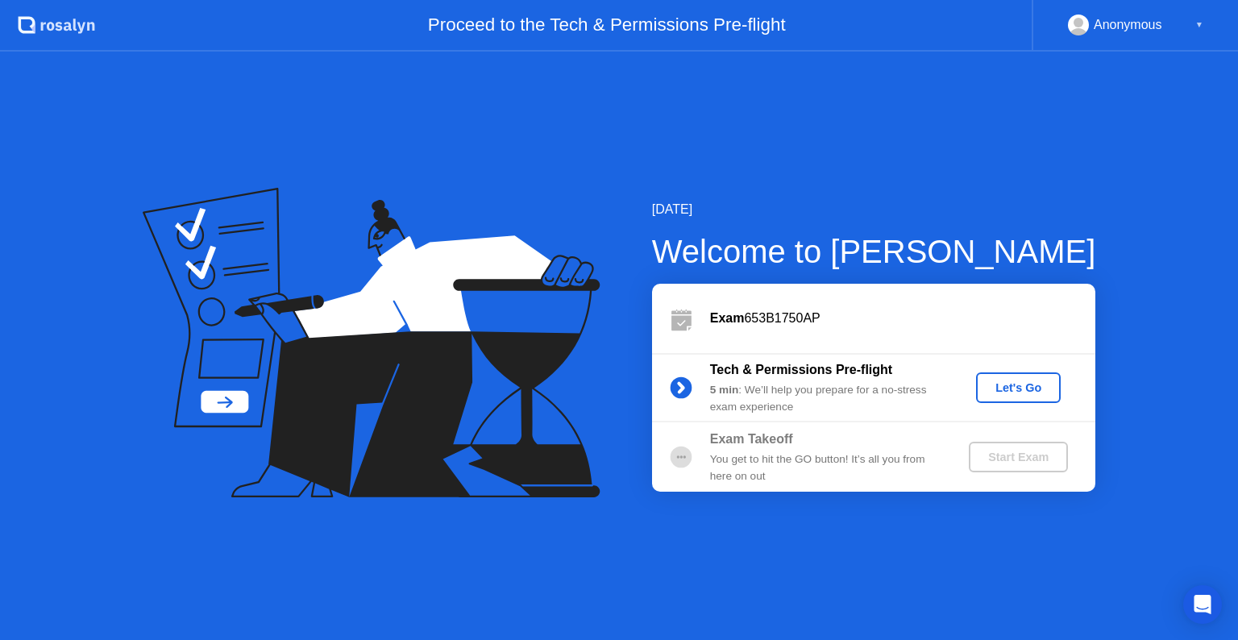
click at [1004, 390] on div "Let's Go" at bounding box center [1019, 387] width 72 height 13
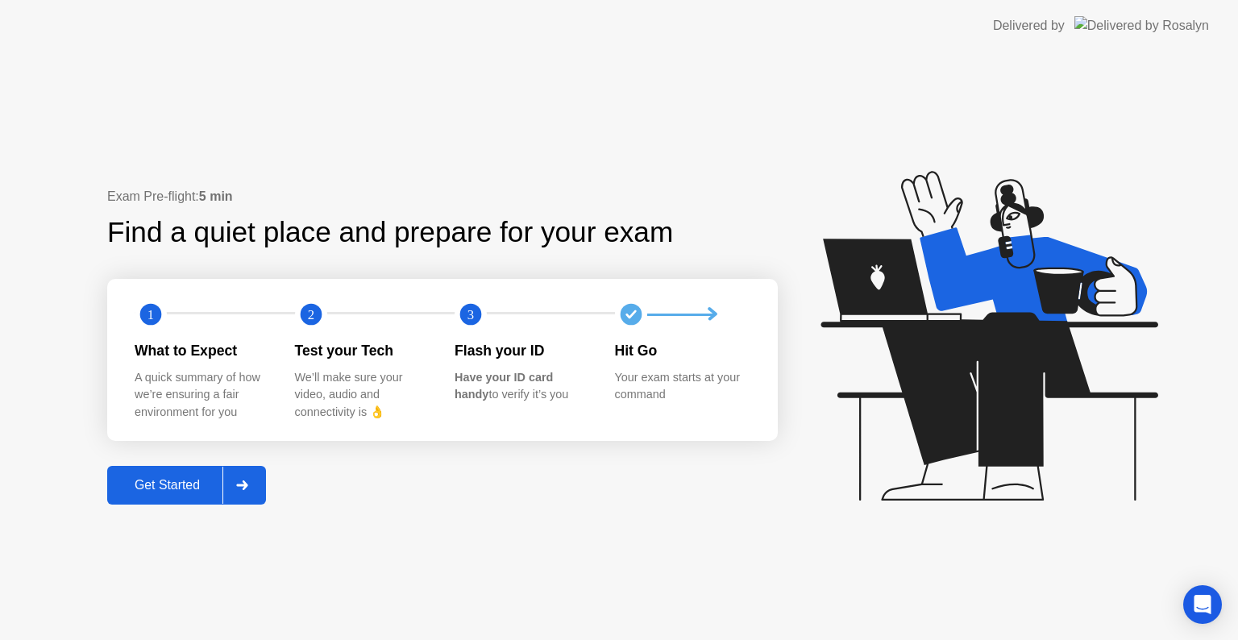
click at [159, 493] on div "Get Started" at bounding box center [167, 485] width 110 height 15
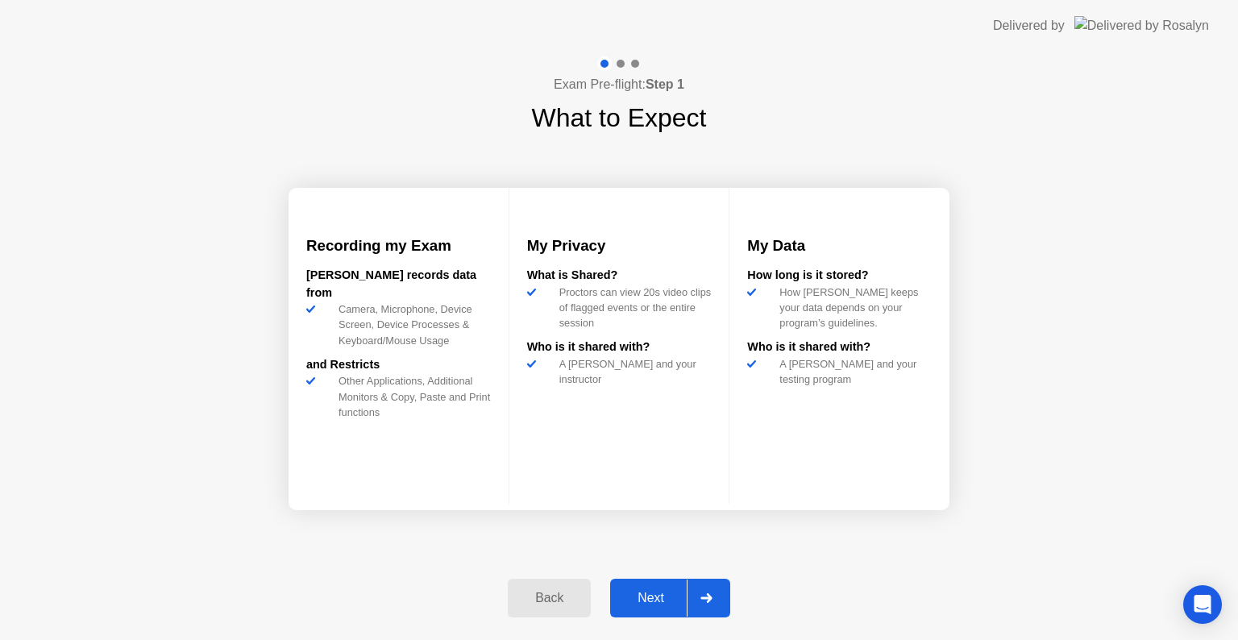
click at [656, 604] on div "Next" at bounding box center [651, 598] width 72 height 15
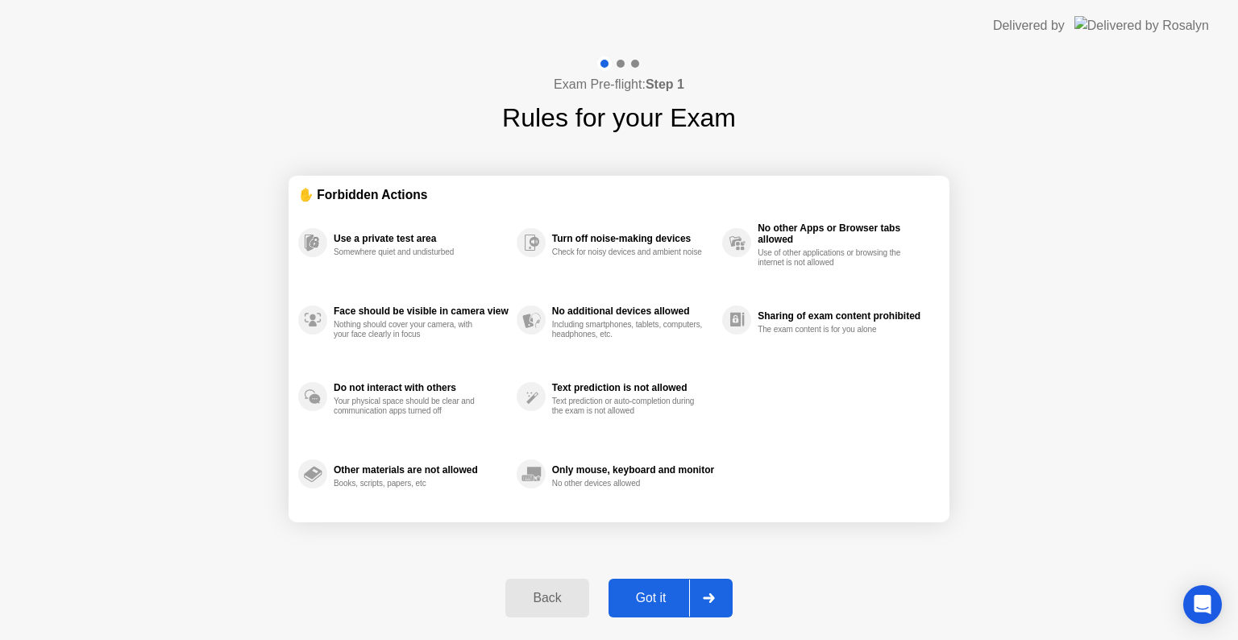
click at [664, 600] on div "Got it" at bounding box center [652, 598] width 76 height 15
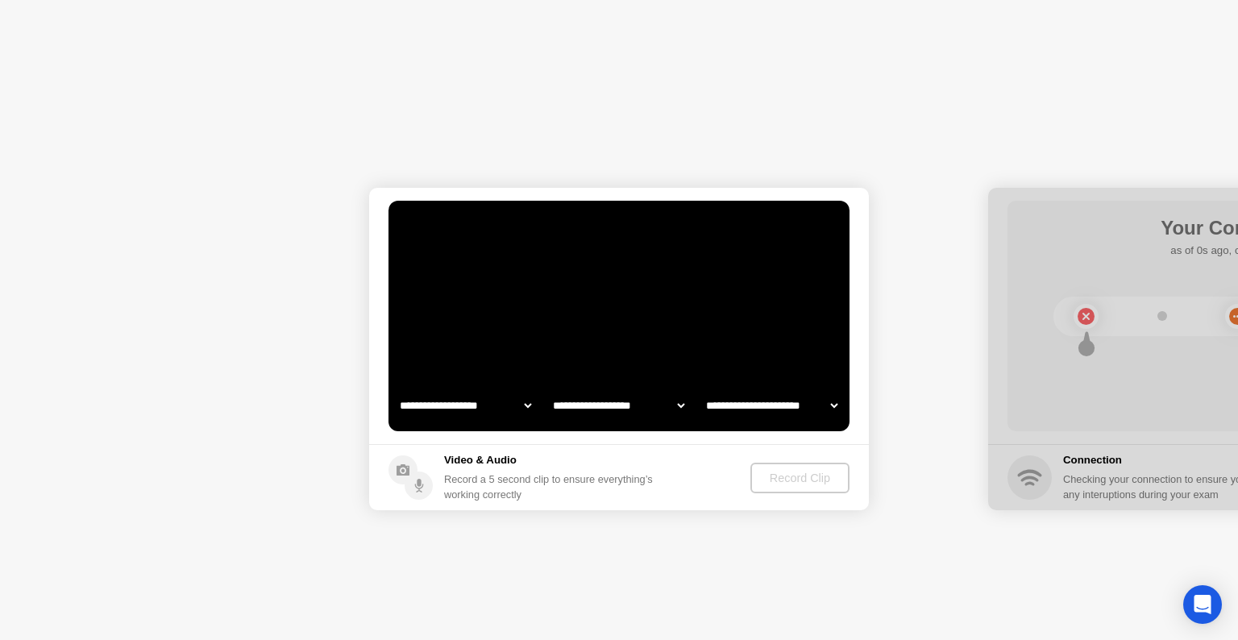
select select "**********"
select select "*******"
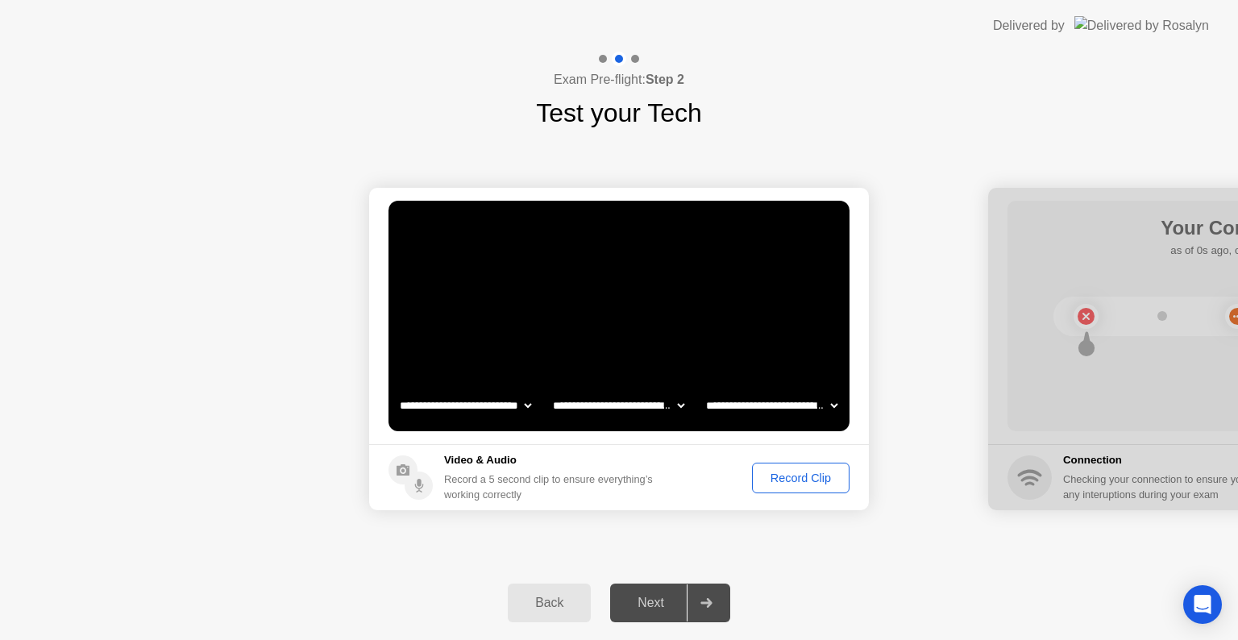
click at [779, 472] on div "Record Clip" at bounding box center [801, 478] width 86 height 13
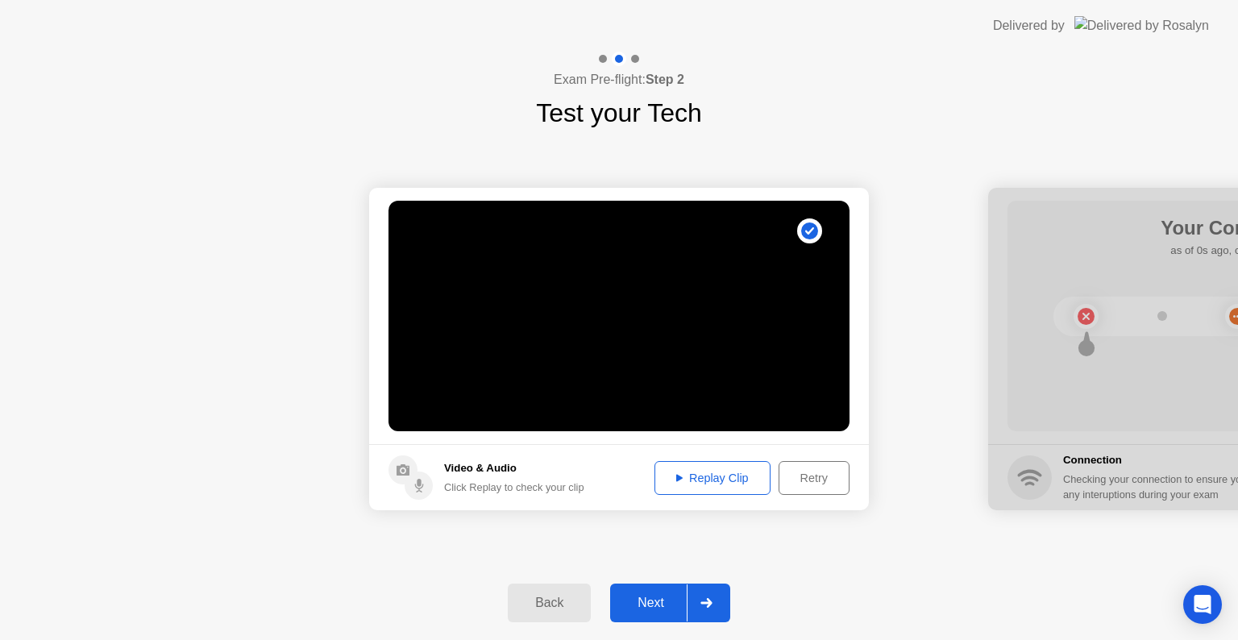
click at [727, 484] on div "Replay Clip" at bounding box center [712, 478] width 105 height 13
click at [672, 606] on div "Next" at bounding box center [651, 603] width 72 height 15
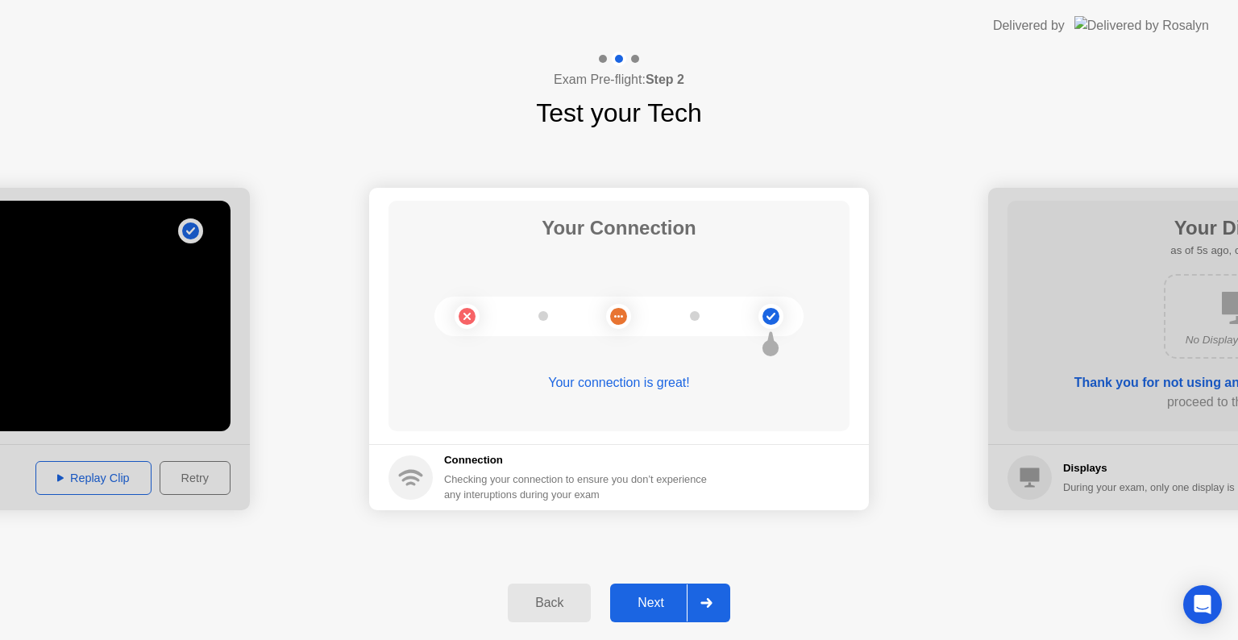
click at [693, 603] on div at bounding box center [706, 603] width 39 height 37
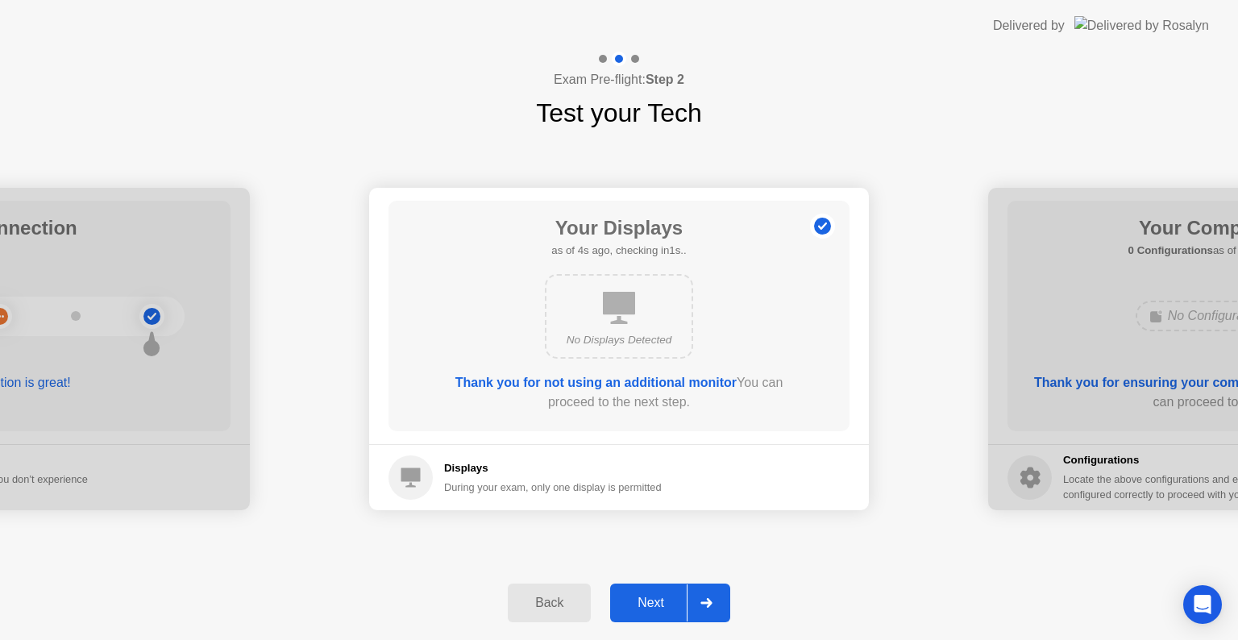
click at [699, 597] on div at bounding box center [706, 603] width 39 height 37
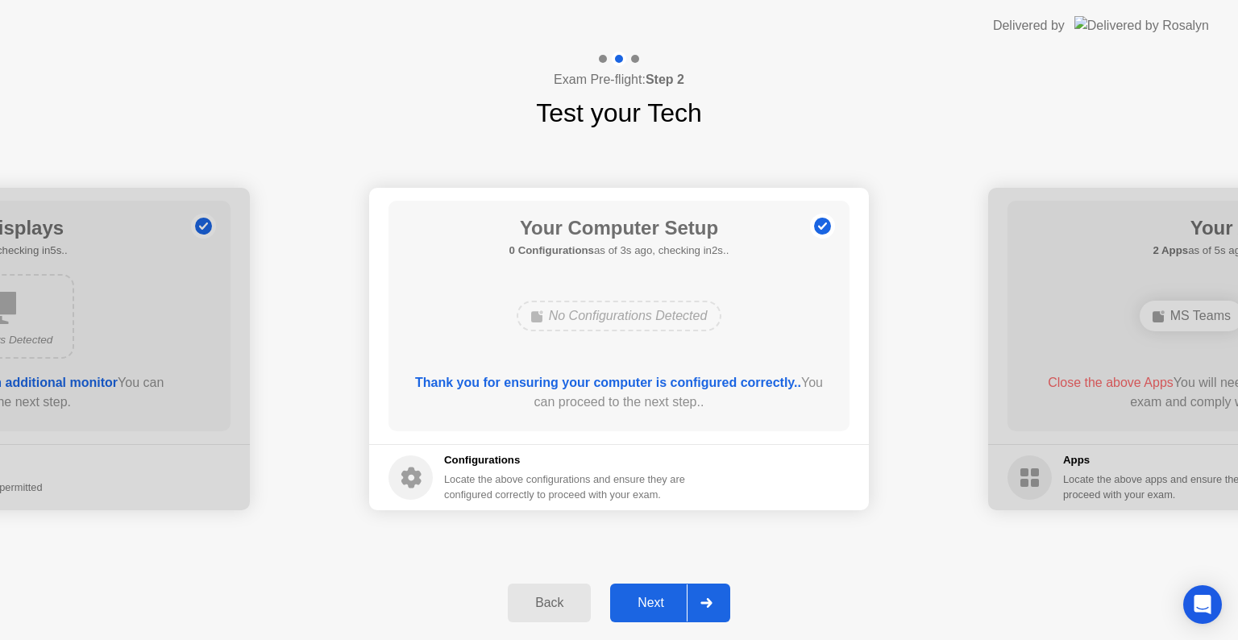
click at [703, 610] on div at bounding box center [706, 603] width 39 height 37
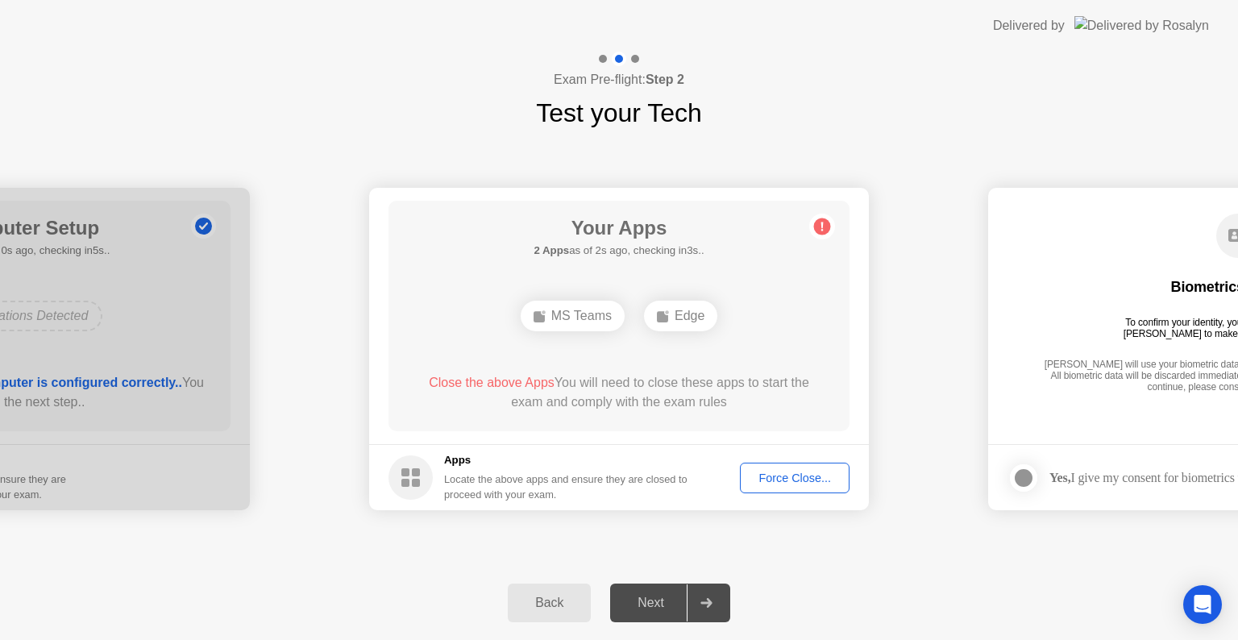
click at [801, 472] on div "Force Close..." at bounding box center [795, 478] width 98 height 13
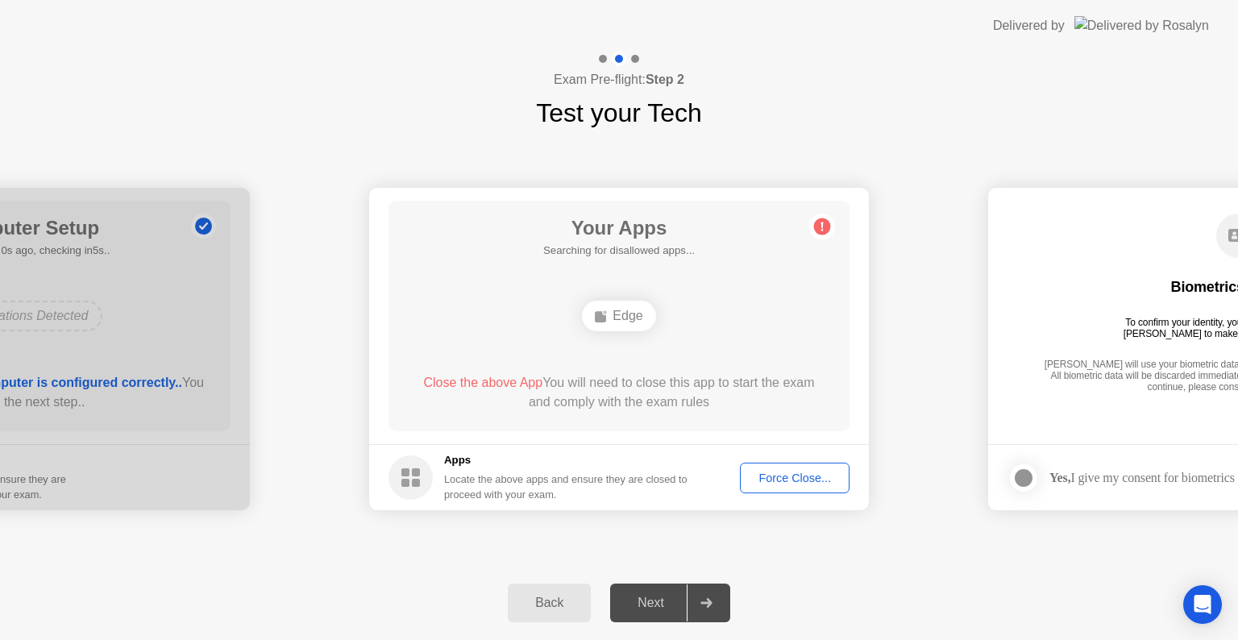
click at [793, 464] on button "Force Close..." at bounding box center [795, 478] width 110 height 31
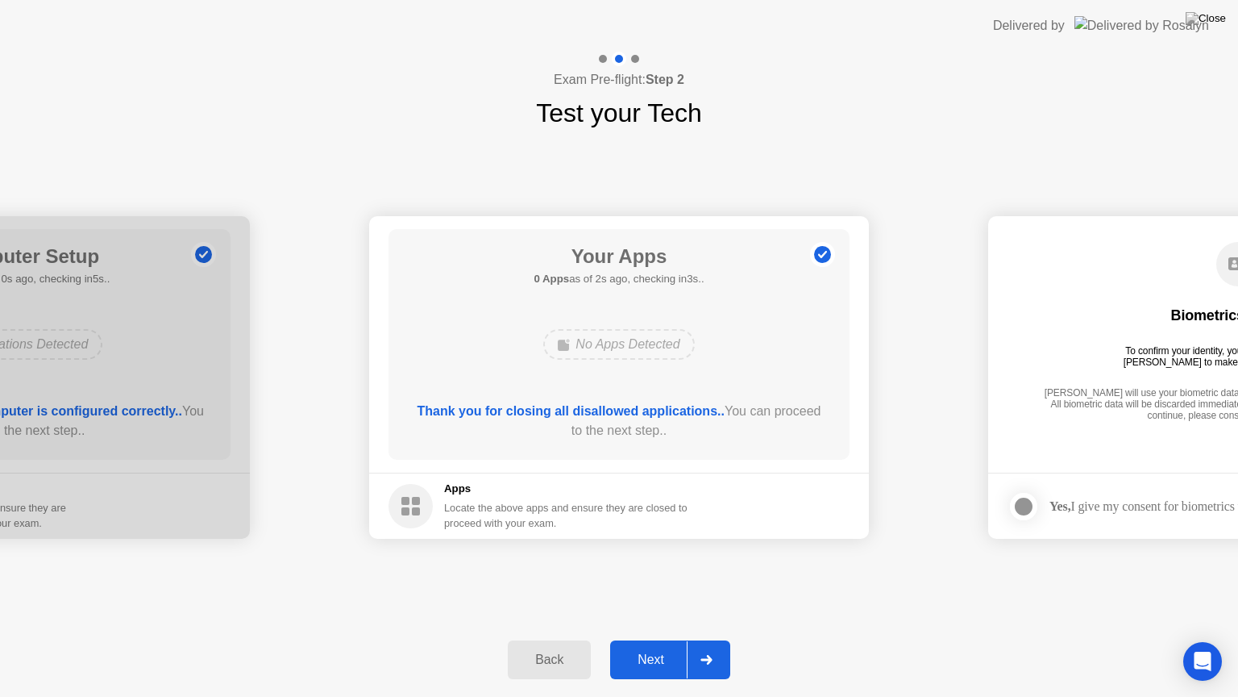
click at [715, 639] on div at bounding box center [706, 659] width 39 height 37
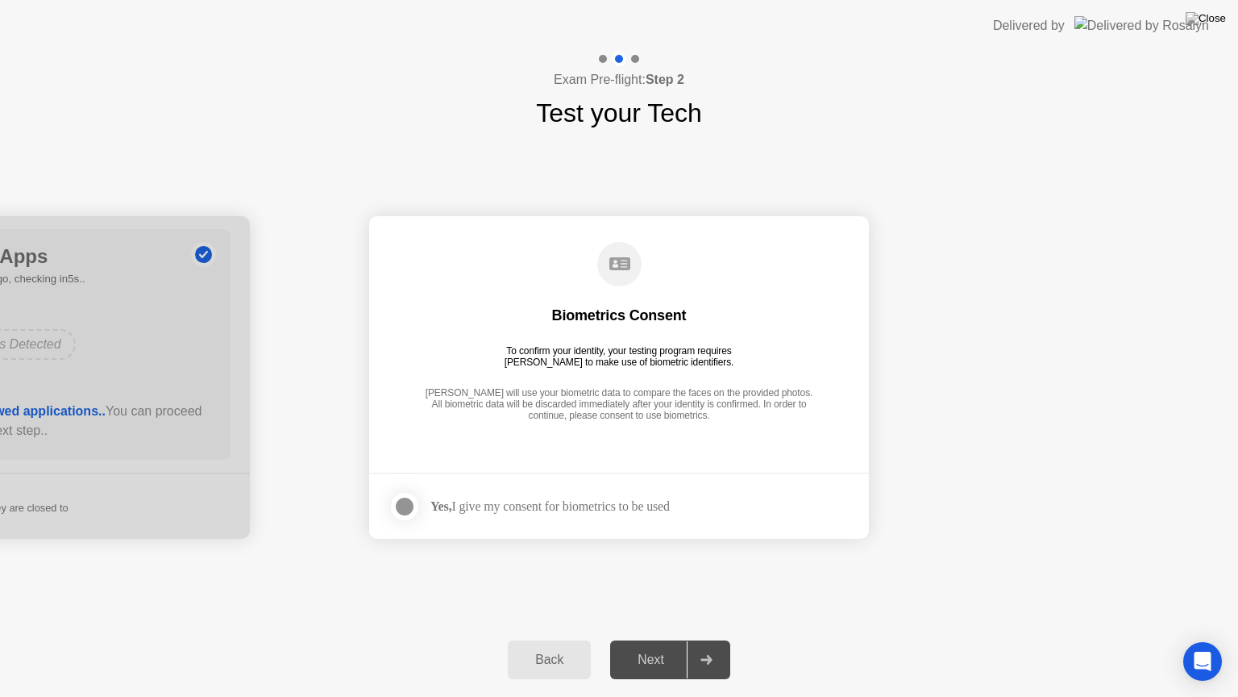
click at [395, 507] on div at bounding box center [404, 506] width 19 height 19
click at [668, 639] on div "Next" at bounding box center [651, 659] width 72 height 15
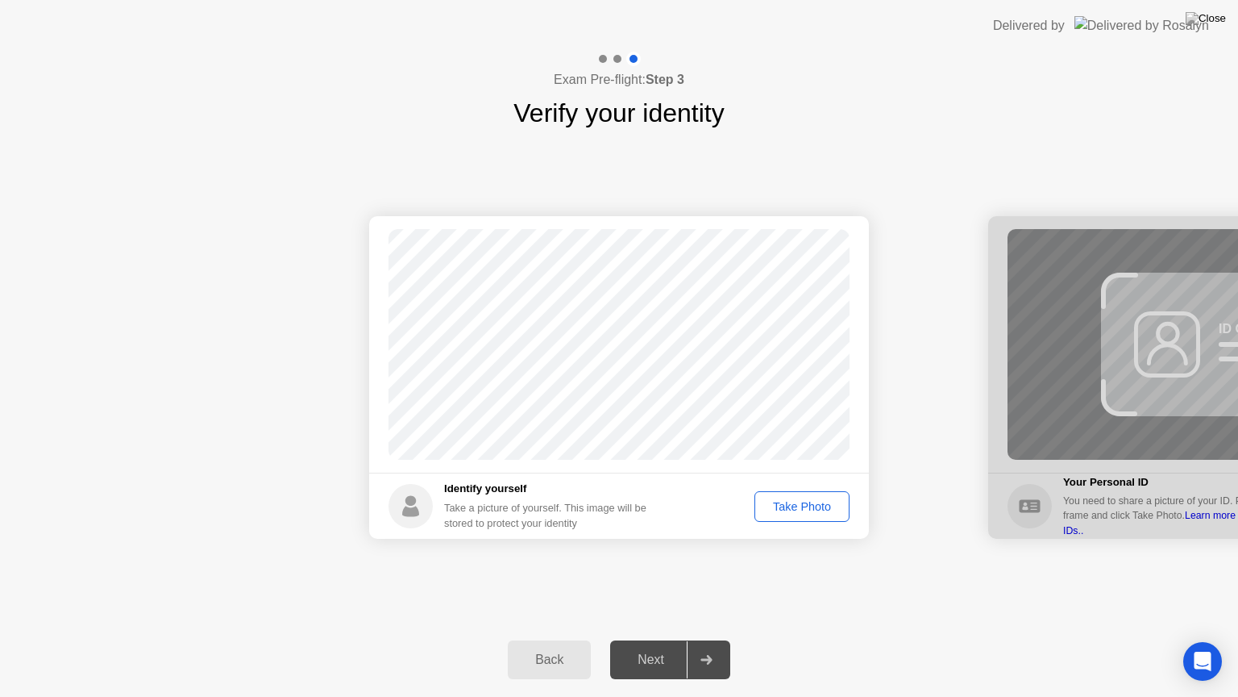
click at [800, 513] on div "Take Photo" at bounding box center [802, 506] width 84 height 13
click at [683, 639] on div "Next" at bounding box center [651, 659] width 72 height 15
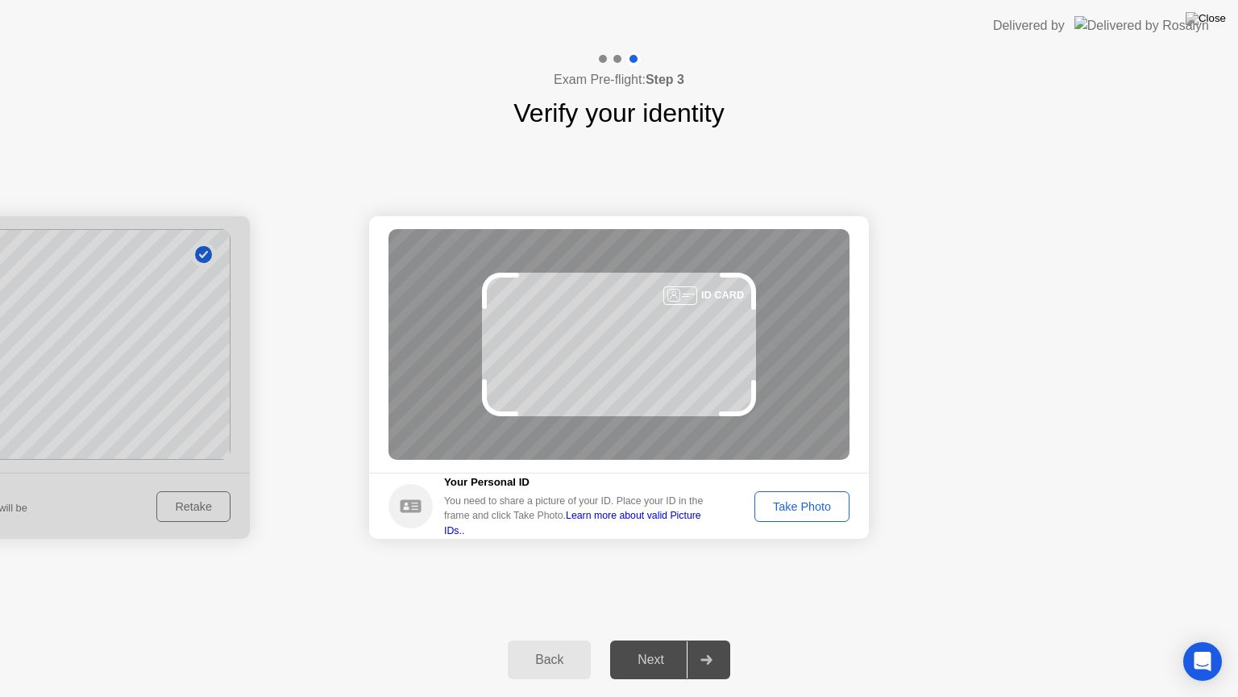
click at [809, 510] on div "Take Photo" at bounding box center [802, 506] width 84 height 13
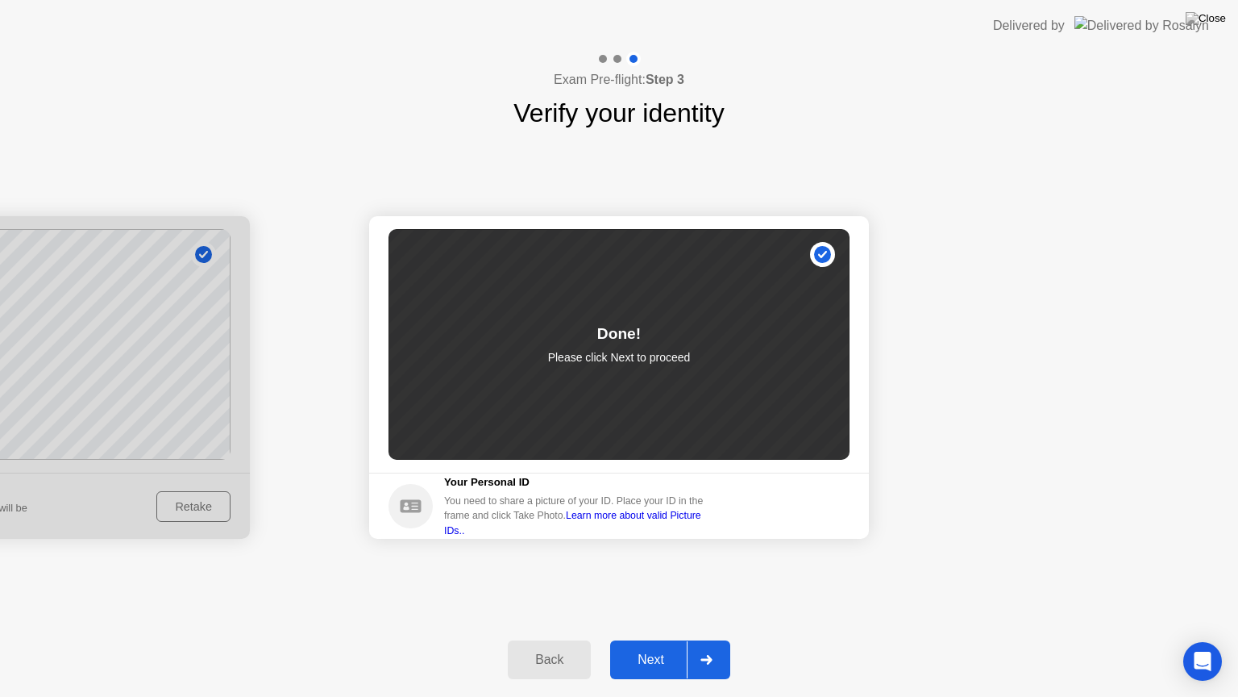
click at [699, 639] on div at bounding box center [706, 659] width 39 height 37
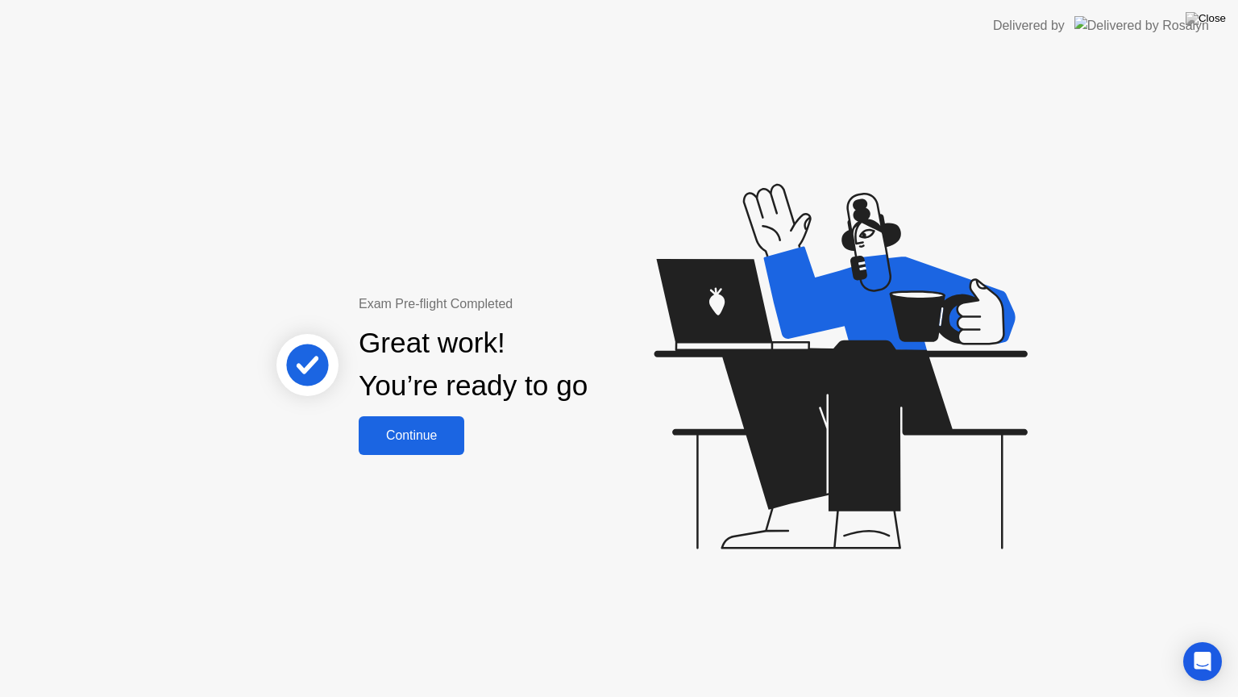
click at [422, 436] on div "Continue" at bounding box center [412, 435] width 96 height 15
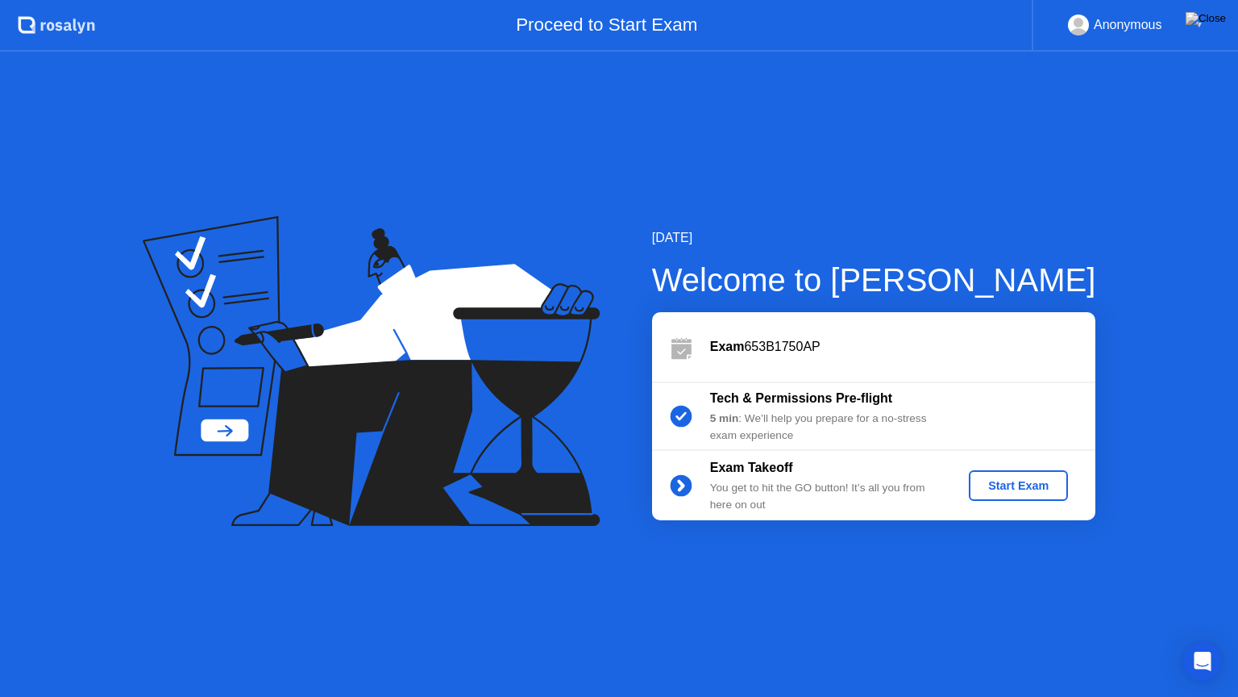
click at [1035, 497] on button "Start Exam" at bounding box center [1018, 485] width 99 height 31
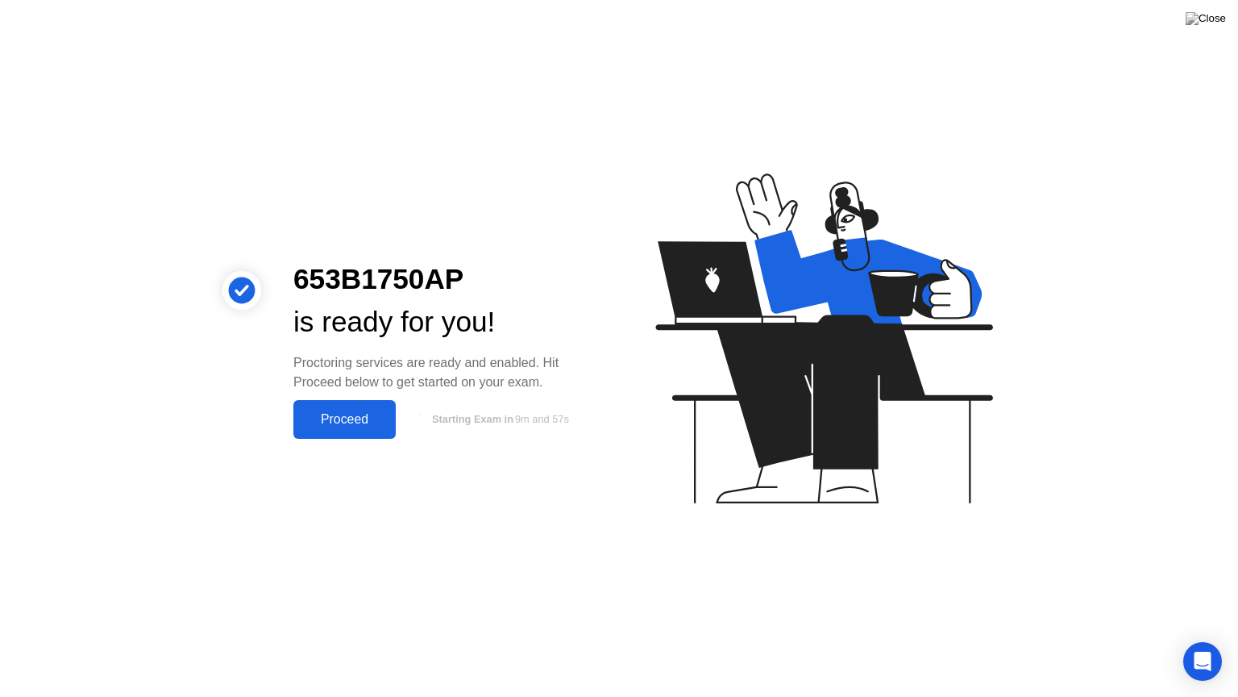
click at [356, 419] on div "Proceed" at bounding box center [344, 419] width 93 height 15
